Goal: Transaction & Acquisition: Subscribe to service/newsletter

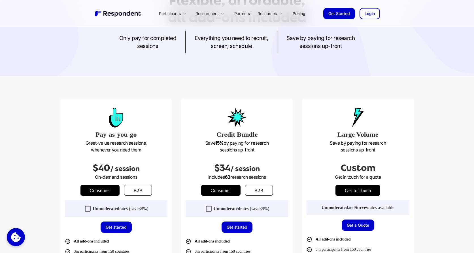
scroll to position [130, 0]
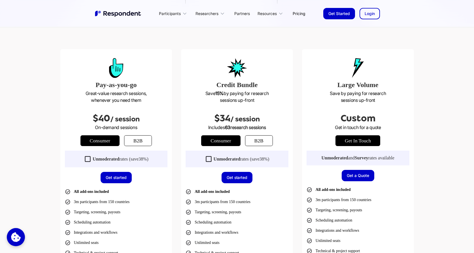
click at [131, 141] on link "b2b" at bounding box center [138, 140] width 28 height 11
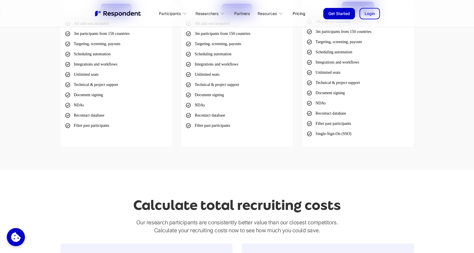
scroll to position [408, 0]
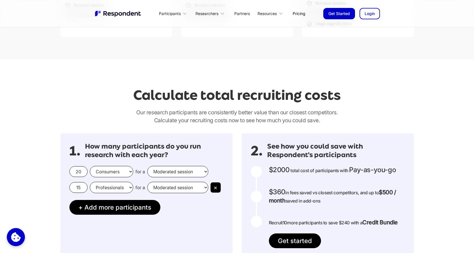
click at [121, 175] on select "Consumers Professionals" at bounding box center [111, 171] width 43 height 11
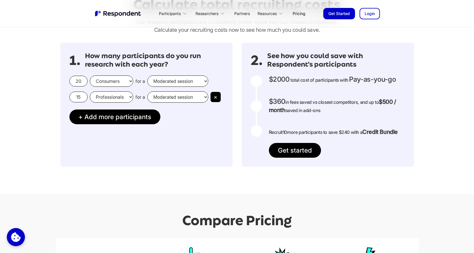
click at [213, 80] on div "20 Consumers Professionals for a Moderated session Unmoderated session" at bounding box center [146, 80] width 154 height 11
click at [122, 84] on select "Consumers Professionals" at bounding box center [111, 80] width 43 height 11
select select "professionals"
click at [90, 75] on select "Consumers Professionals" at bounding box center [111, 80] width 43 height 11
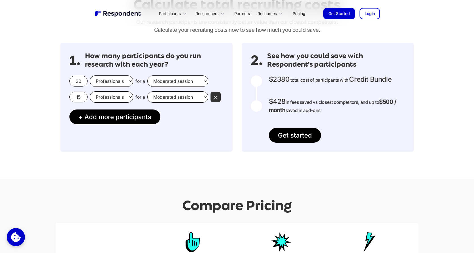
click at [218, 94] on button "×" at bounding box center [216, 97] width 10 height 10
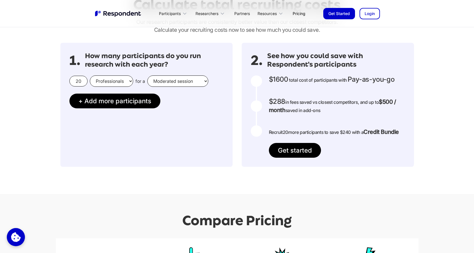
click at [78, 80] on input "20" at bounding box center [78, 81] width 18 height 11
click at [79, 80] on input "20" at bounding box center [78, 81] width 18 height 11
type input "1"
click at [194, 126] on div "1. How many participants do you run research with each year? 1 Consumers Profes…" at bounding box center [146, 105] width 172 height 124
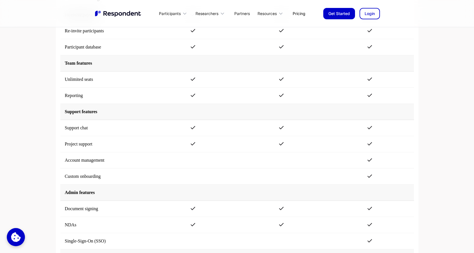
scroll to position [1045, 0]
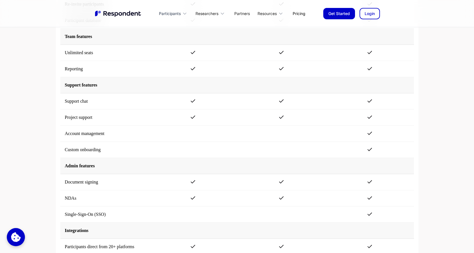
click at [181, 14] on div "Participants" at bounding box center [174, 13] width 36 height 13
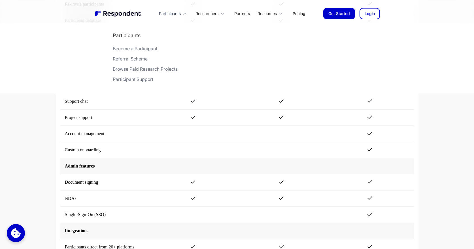
click at [182, 14] on icon at bounding box center [185, 14] width 6 height 6
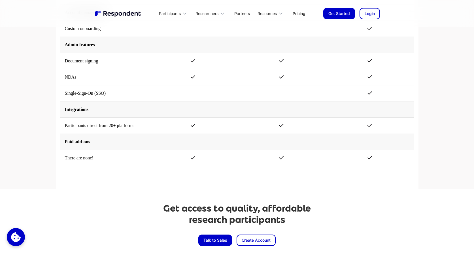
scroll to position [1306, 0]
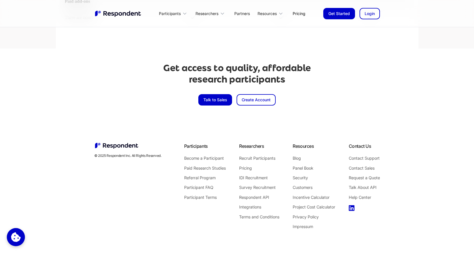
click at [210, 99] on link "Talk to Sales" at bounding box center [215, 99] width 34 height 11
